Goal: Task Accomplishment & Management: Manage account settings

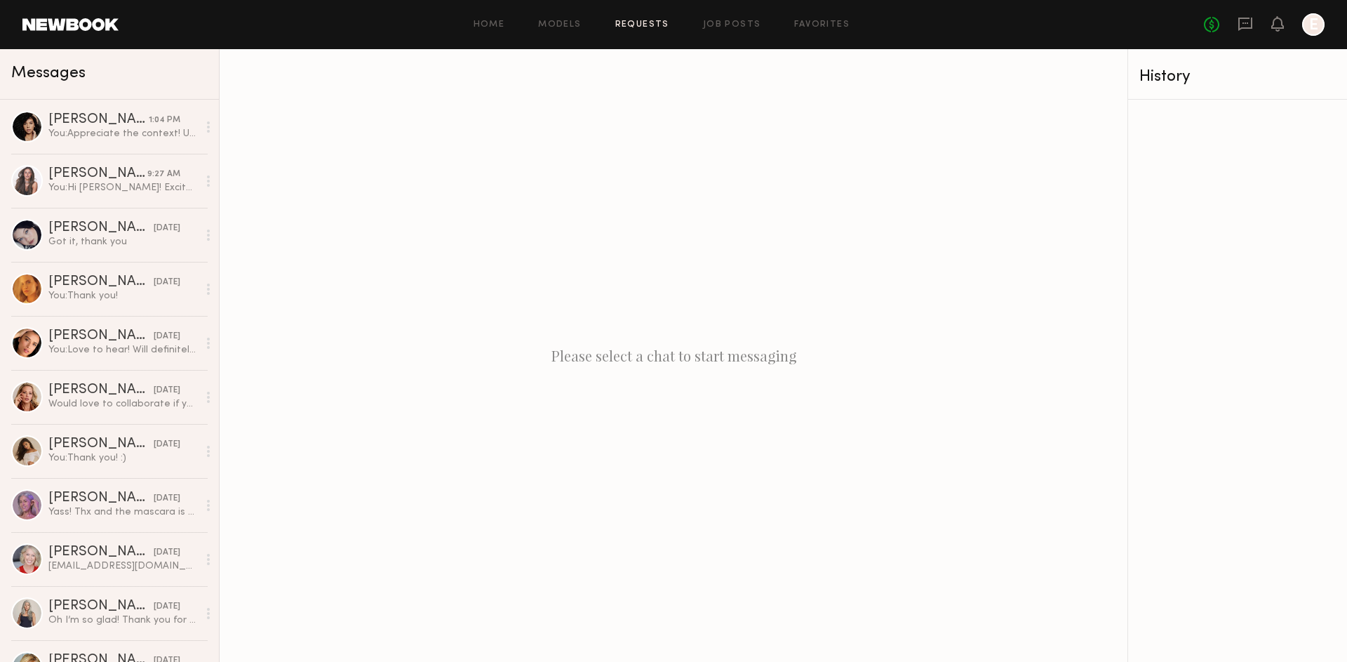
click at [654, 21] on link "Requests" at bounding box center [642, 24] width 54 height 9
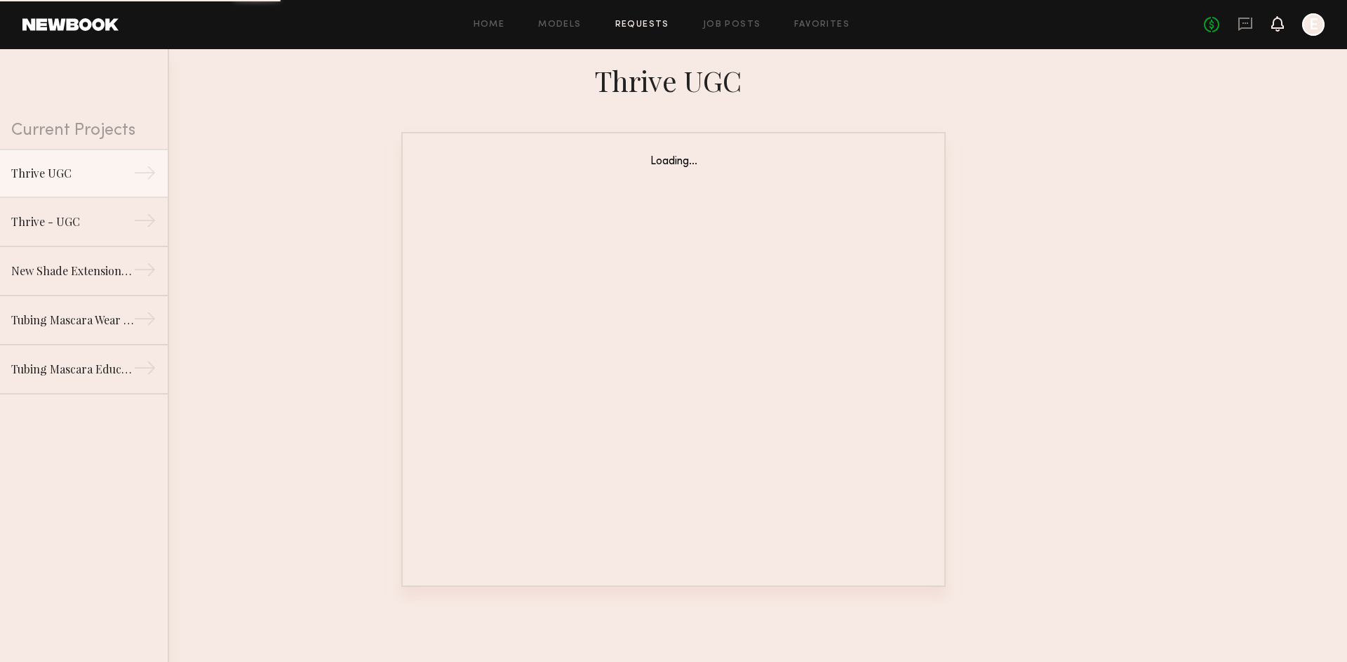
click at [1279, 26] on icon at bounding box center [1277, 23] width 11 height 10
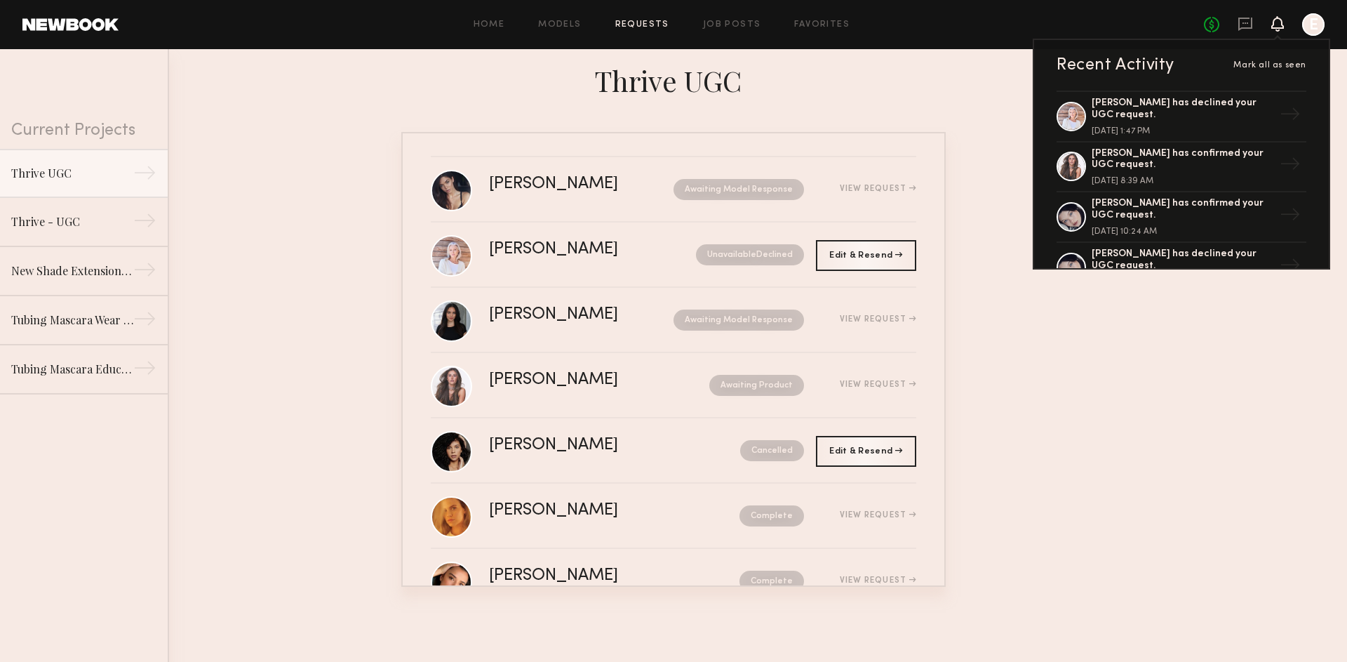
click at [1279, 26] on icon at bounding box center [1277, 23] width 11 height 10
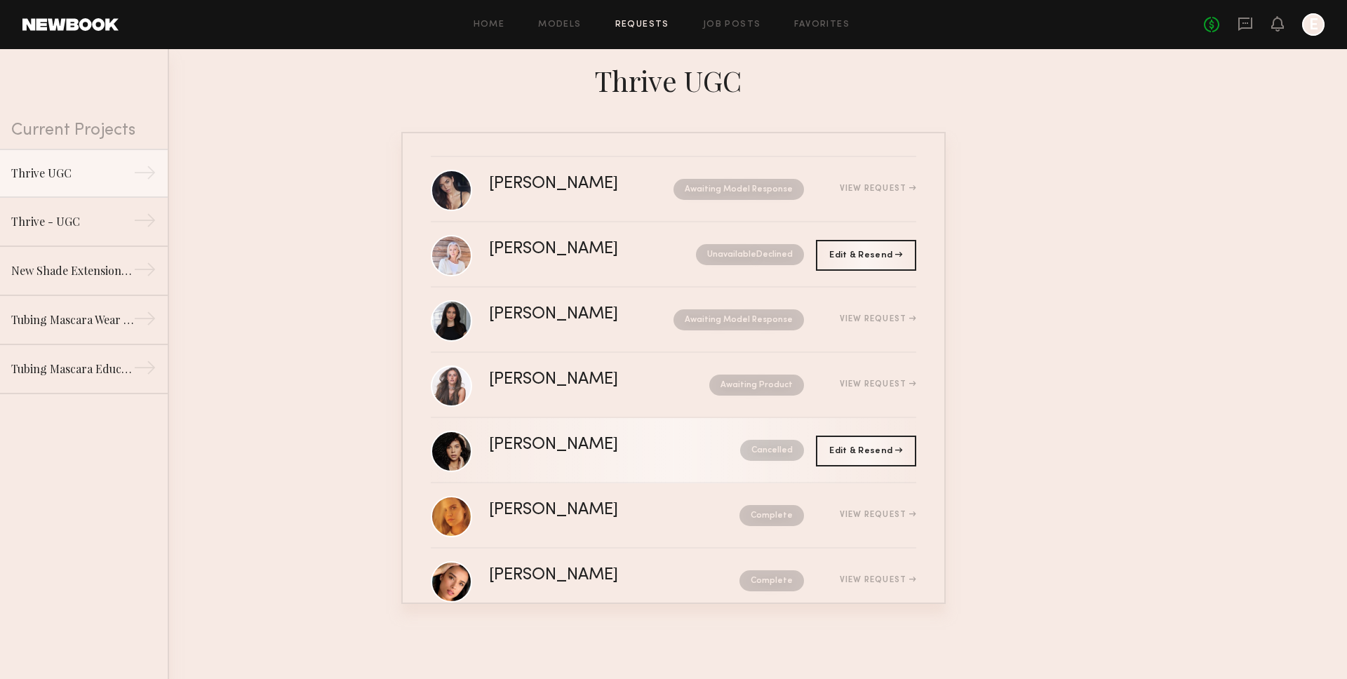
scroll to position [34, 0]
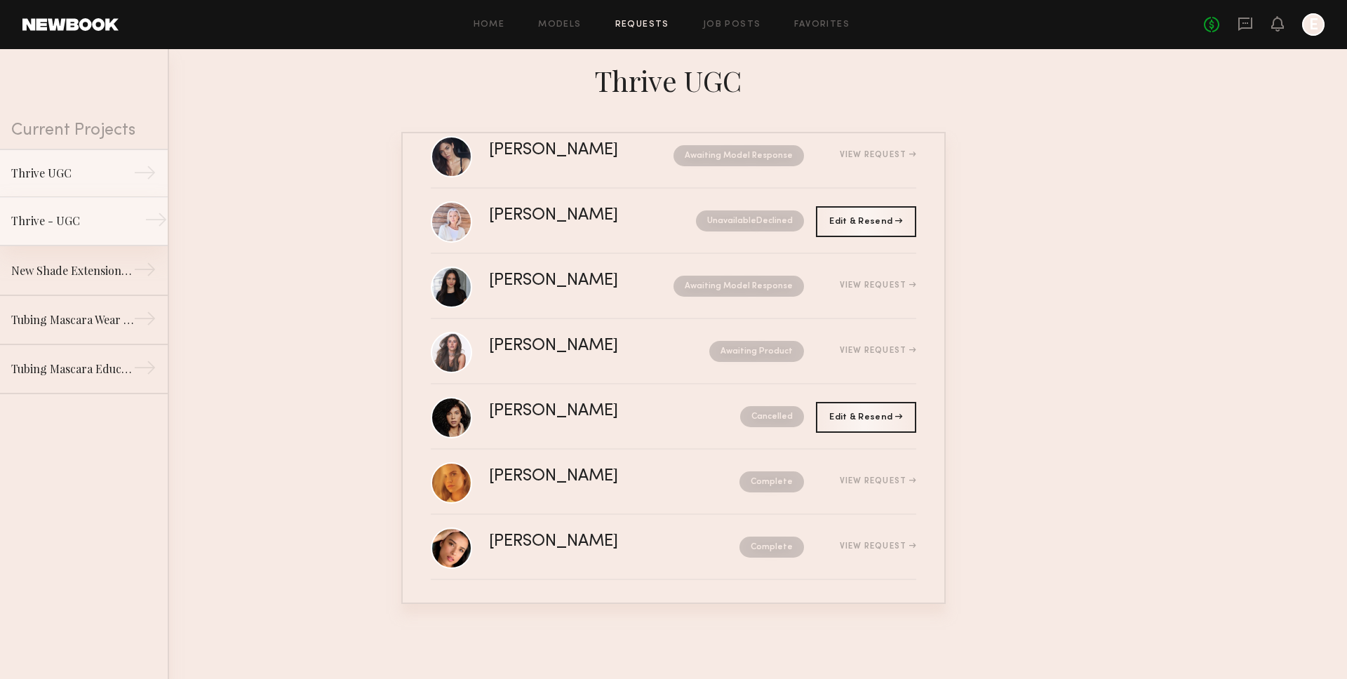
click at [95, 229] on link "Thrive - UGC →" at bounding box center [84, 221] width 168 height 49
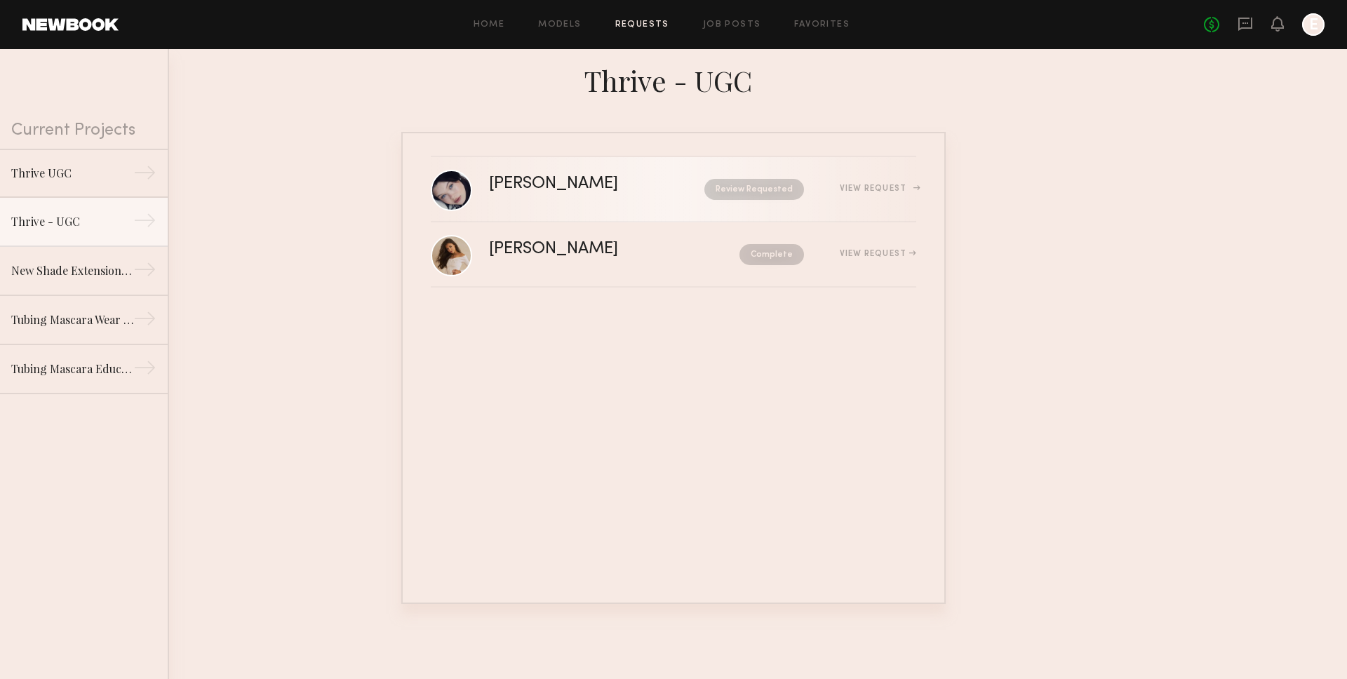
click at [622, 199] on div "Marina F. Review Requested View Request" at bounding box center [702, 189] width 427 height 27
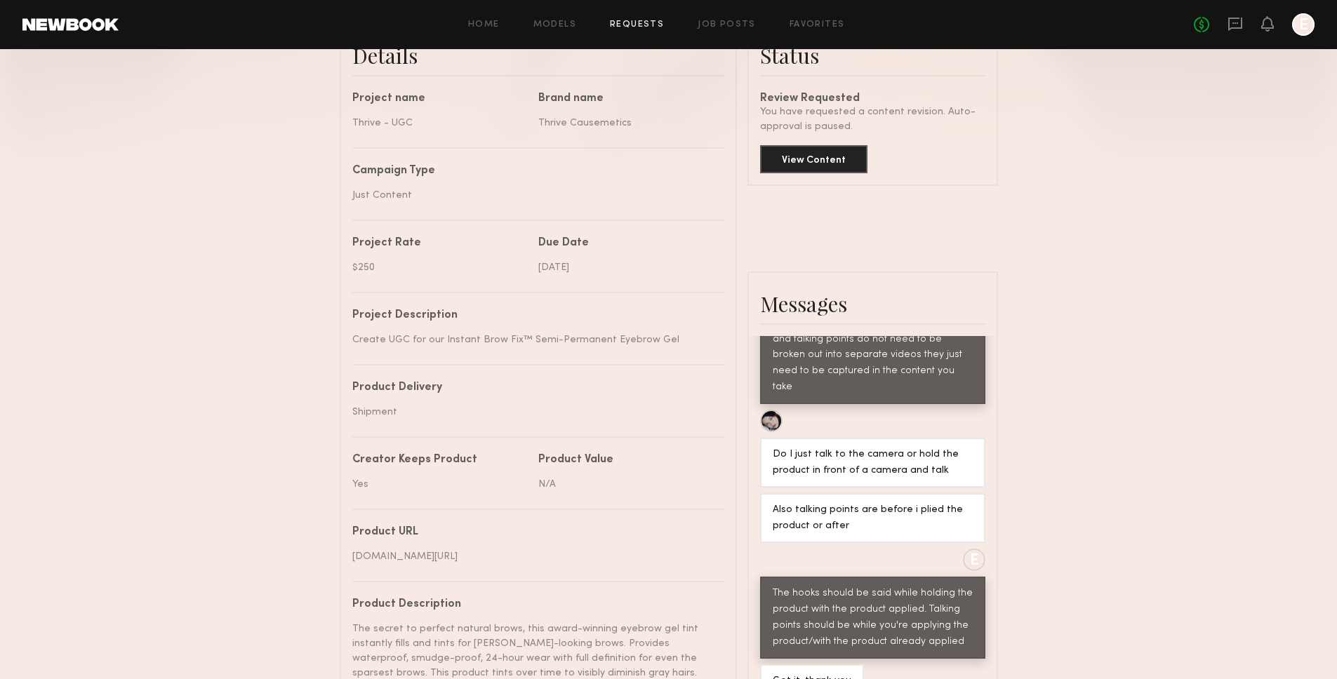
scroll to position [639, 0]
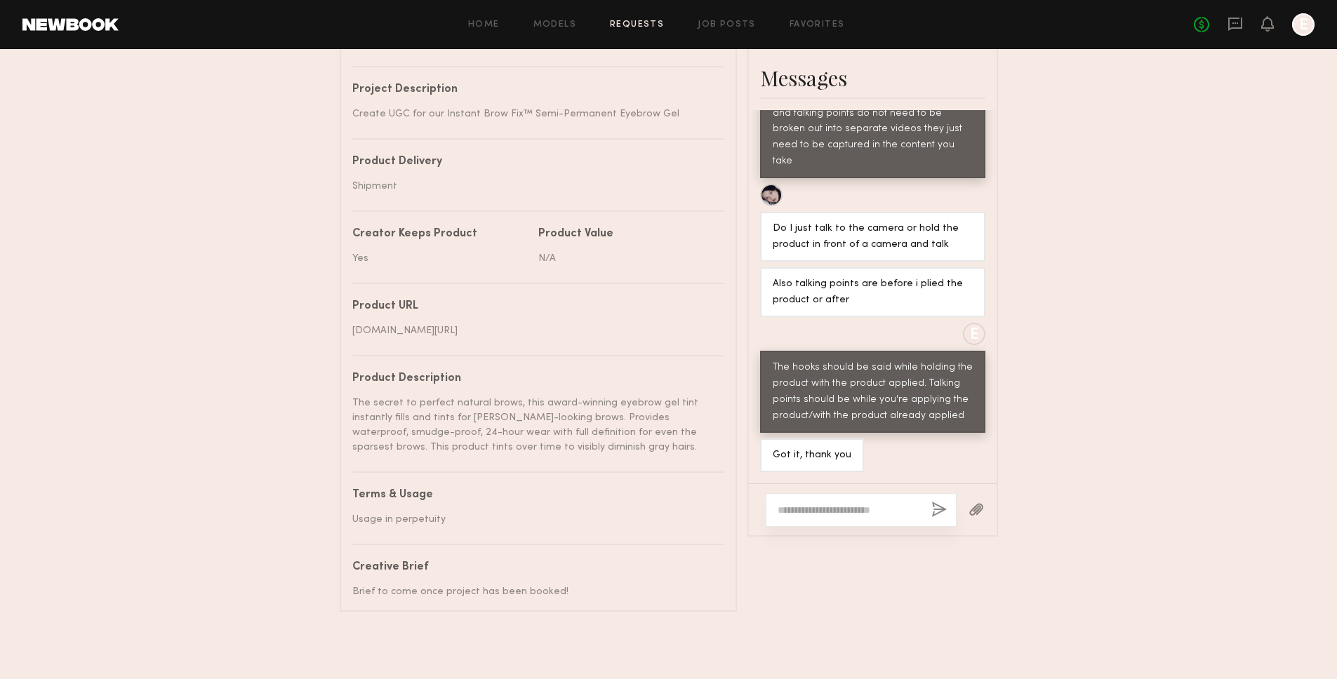
click at [827, 503] on textarea at bounding box center [849, 510] width 142 height 14
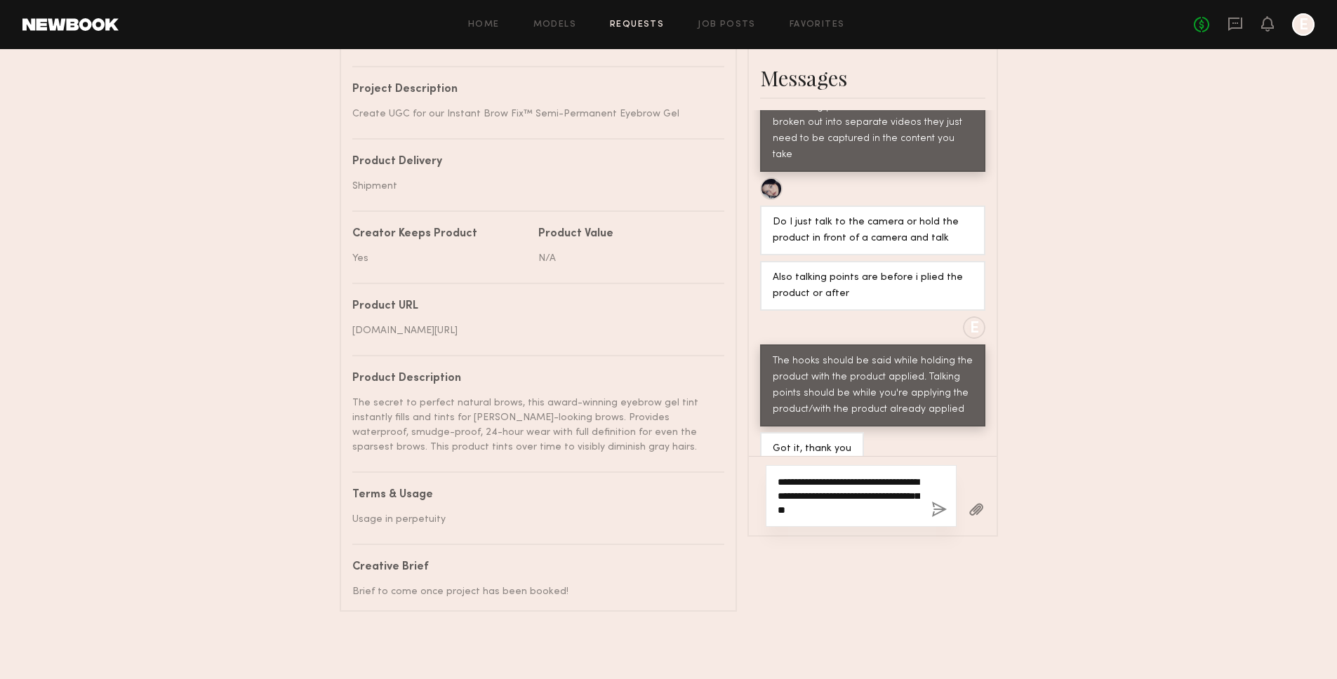
type textarea "**********"
click at [936, 502] on button "button" at bounding box center [938, 511] width 15 height 18
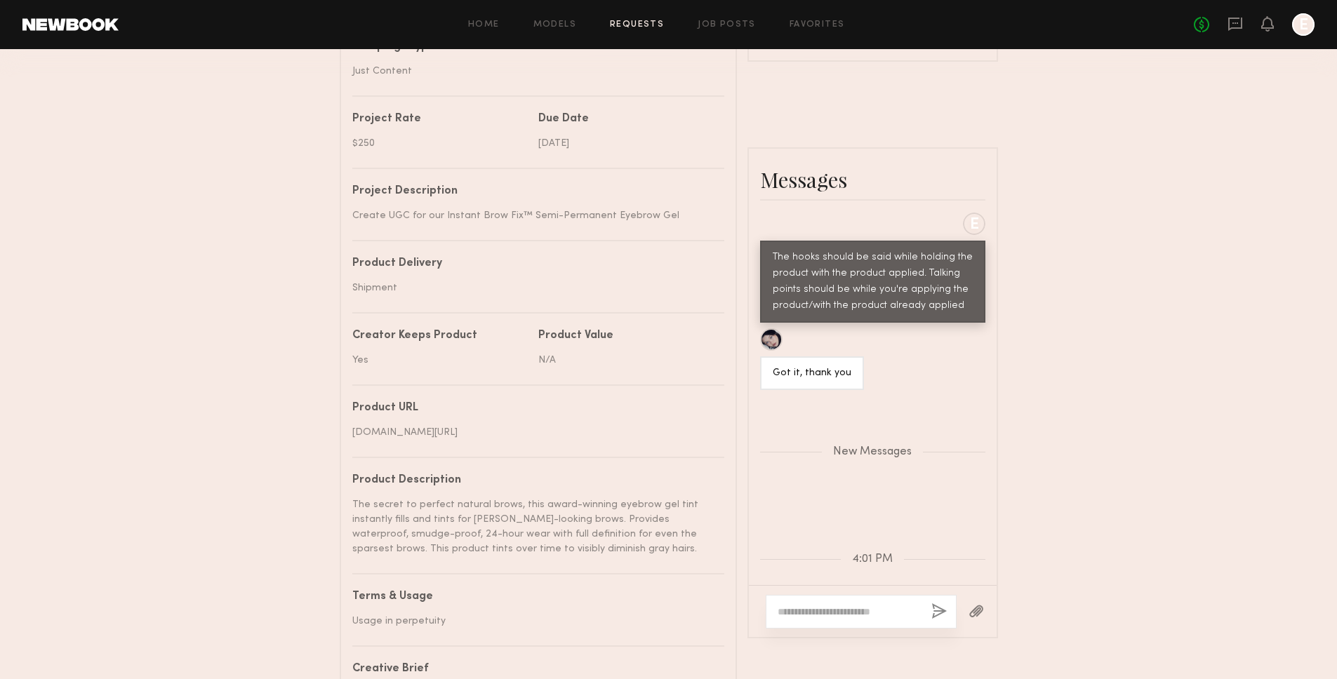
scroll to position [0, 0]
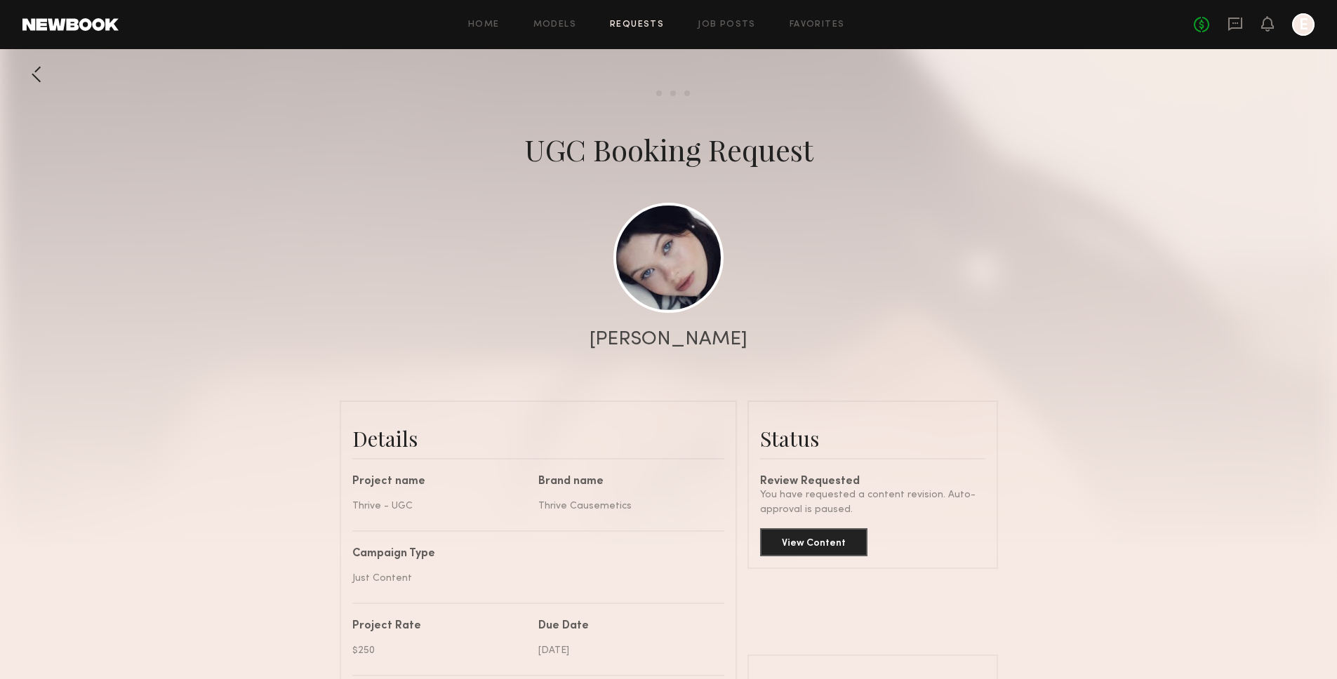
click at [30, 72] on div at bounding box center [36, 74] width 28 height 28
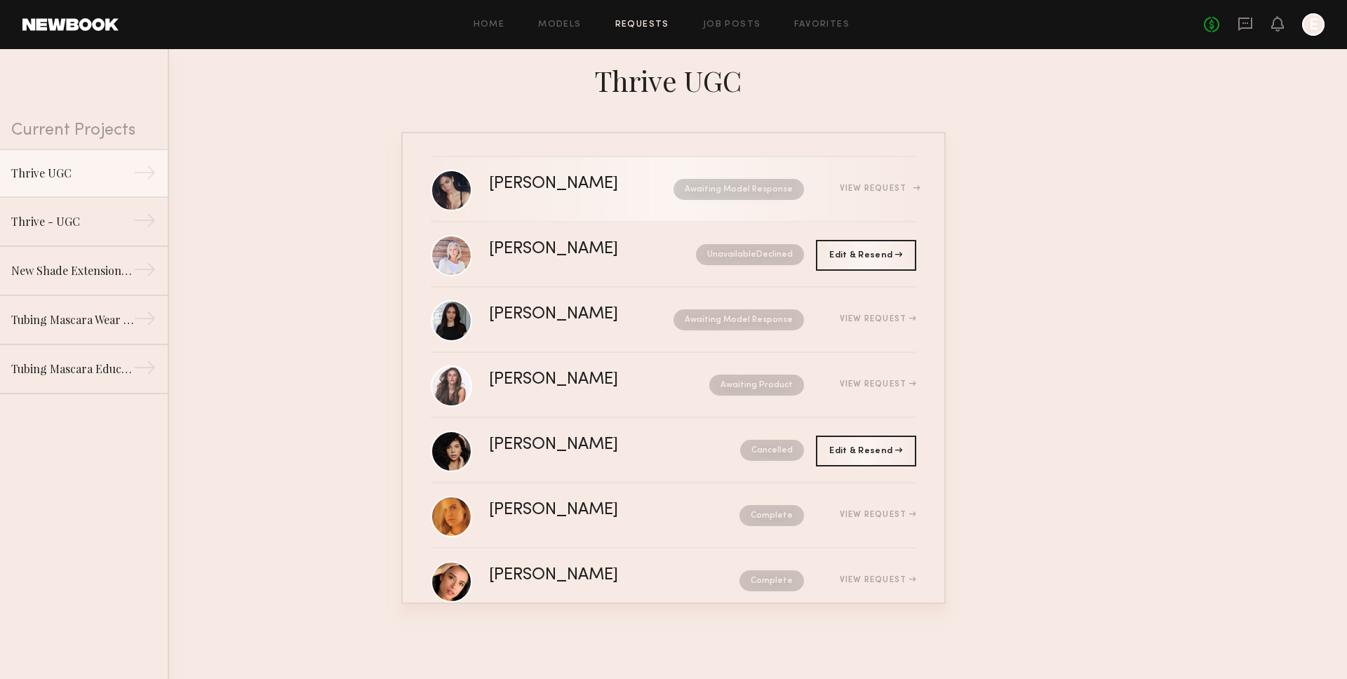
click at [865, 184] on div "View Request" at bounding box center [860, 189] width 112 height 11
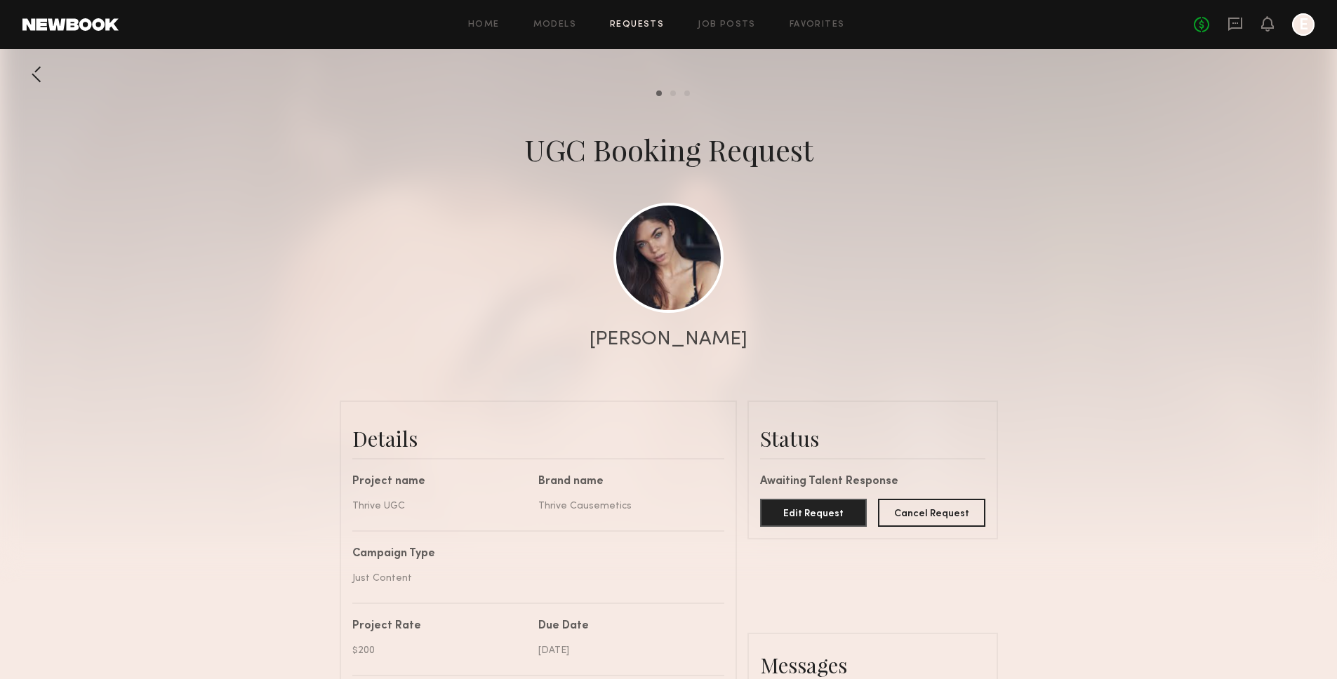
click at [34, 76] on div at bounding box center [36, 74] width 28 height 28
